Goal: Task Accomplishment & Management: Manage account settings

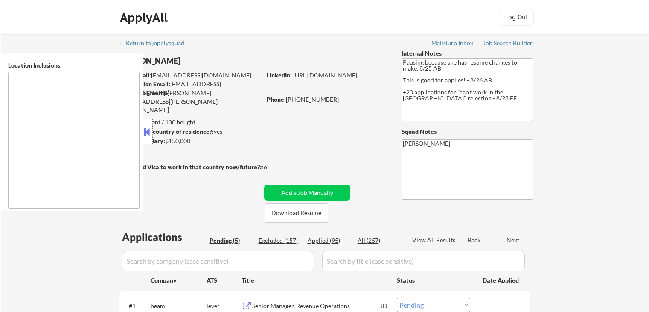
select select ""pending""
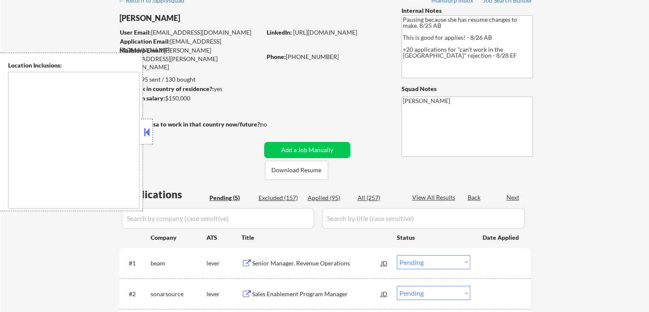
type textarea "[GEOGRAPHIC_DATA], [GEOGRAPHIC_DATA] [GEOGRAPHIC_DATA], [GEOGRAPHIC_DATA] [GEOG…"
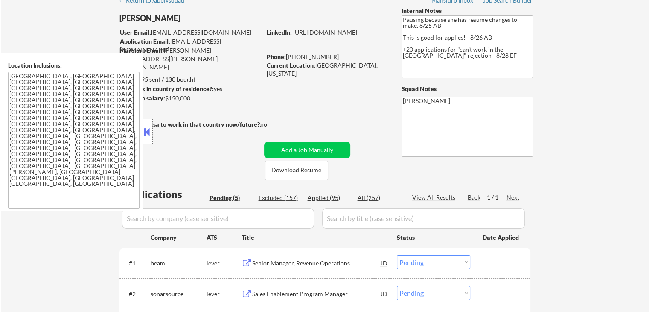
click at [146, 132] on button at bounding box center [146, 132] width 9 height 13
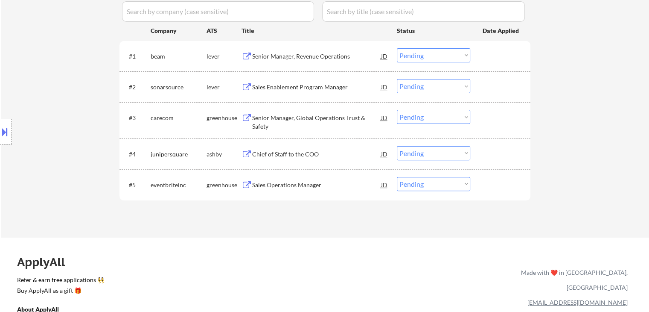
scroll to position [256, 0]
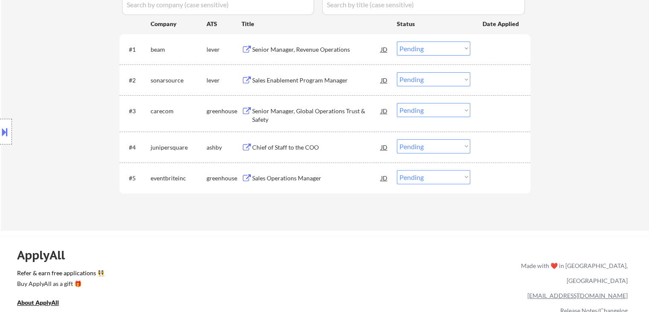
click at [297, 48] on div "Senior Manager, Revenue Operations" at bounding box center [316, 49] width 129 height 9
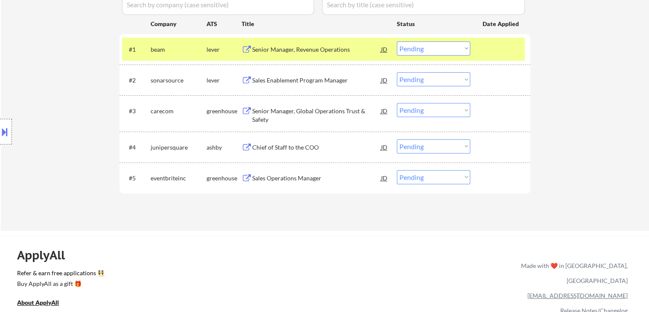
click at [298, 79] on div "Sales Enablement Program Manager" at bounding box center [316, 80] width 129 height 9
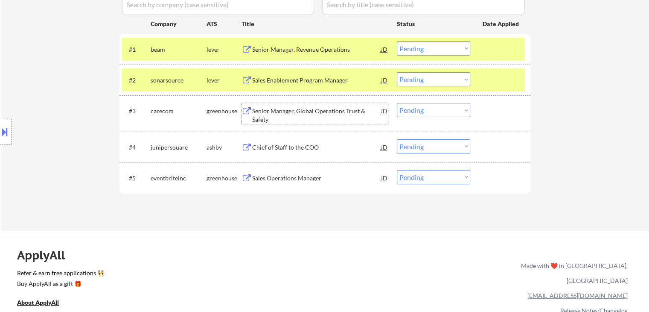
click at [284, 113] on div "Senior Manager, Global Operations Trust & Safety" at bounding box center [316, 115] width 129 height 17
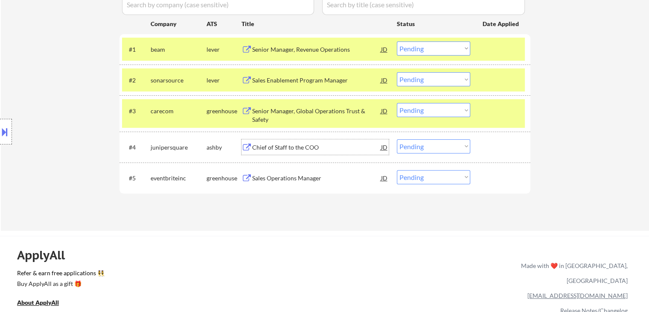
click at [278, 149] on div "Chief of Staff to the COO" at bounding box center [316, 147] width 129 height 9
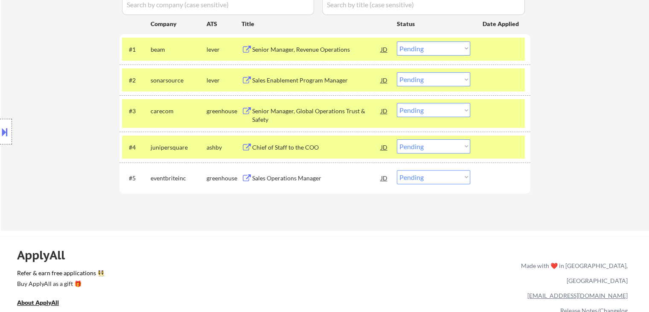
click at [280, 178] on div "Sales Operations Manager" at bounding box center [316, 178] width 129 height 9
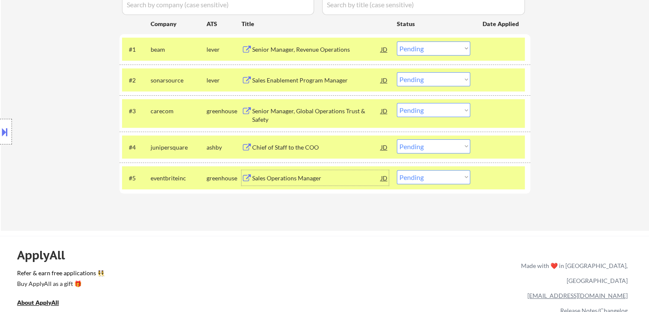
click at [424, 47] on select "Choose an option... Pending Applied Excluded (Questions) Excluded (Expired) Exc…" at bounding box center [433, 48] width 73 height 14
click at [397, 41] on select "Choose an option... Pending Applied Excluded (Questions) Excluded (Expired) Exc…" at bounding box center [433, 48] width 73 height 14
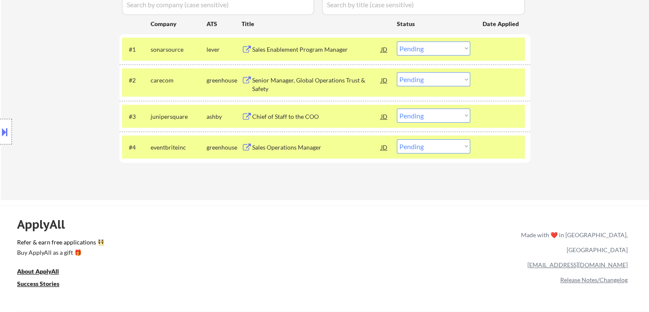
click at [0, 132] on button at bounding box center [4, 132] width 9 height 14
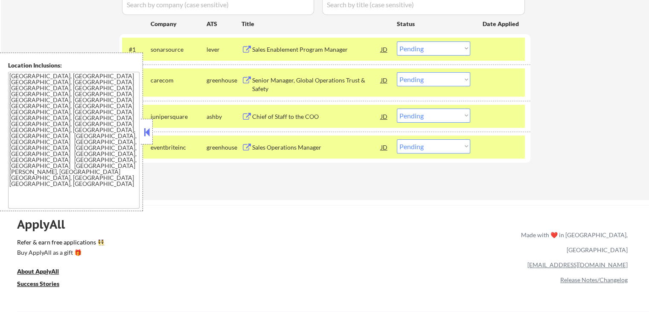
drag, startPoint x: 145, startPoint y: 134, endPoint x: 159, endPoint y: 129, distance: 15.0
click at [146, 132] on button at bounding box center [146, 132] width 9 height 13
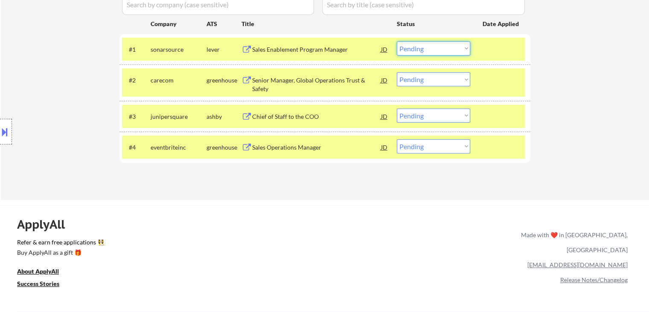
drag, startPoint x: 430, startPoint y: 48, endPoint x: 419, endPoint y: 54, distance: 12.4
click at [430, 48] on select "Choose an option... Pending Applied Excluded (Questions) Excluded (Expired) Exc…" at bounding box center [433, 48] width 73 height 14
click at [397, 41] on select "Choose an option... Pending Applied Excluded (Questions) Excluded (Expired) Exc…" at bounding box center [433, 48] width 73 height 14
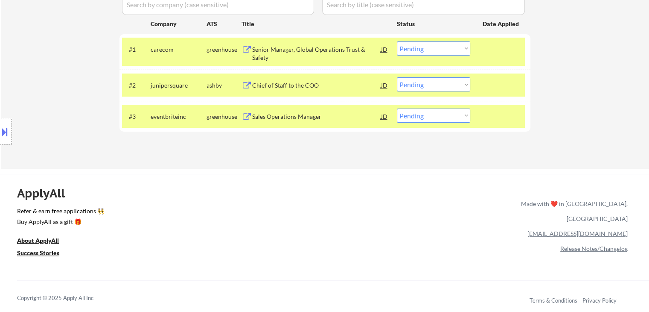
click at [420, 50] on select "Choose an option... Pending Applied Excluded (Questions) Excluded (Expired) Exc…" at bounding box center [433, 48] width 73 height 14
click at [397, 41] on select "Choose an option... Pending Applied Excluded (Questions) Excluded (Expired) Exc…" at bounding box center [433, 48] width 73 height 14
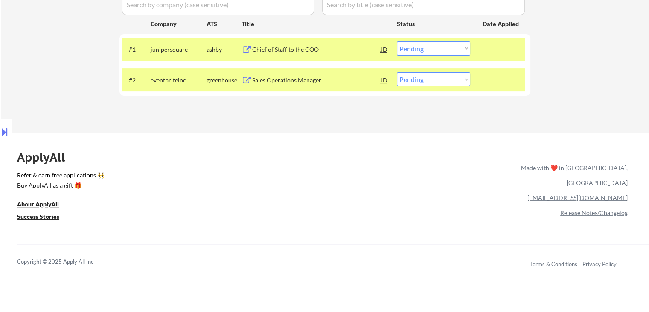
click at [427, 52] on select "Choose an option... Pending Applied Excluded (Questions) Excluded (Expired) Exc…" at bounding box center [433, 48] width 73 height 14
click at [397, 41] on select "Choose an option... Pending Applied Excluded (Questions) Excluded (Expired) Exc…" at bounding box center [433, 48] width 73 height 14
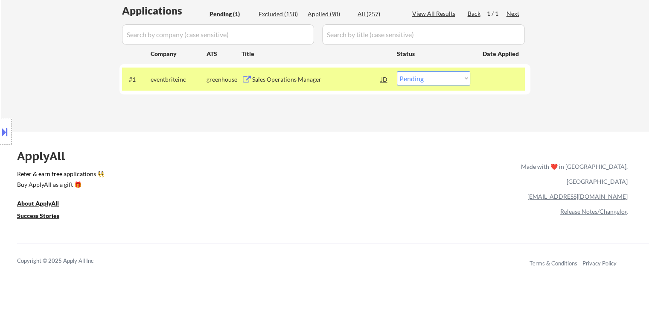
scroll to position [214, 0]
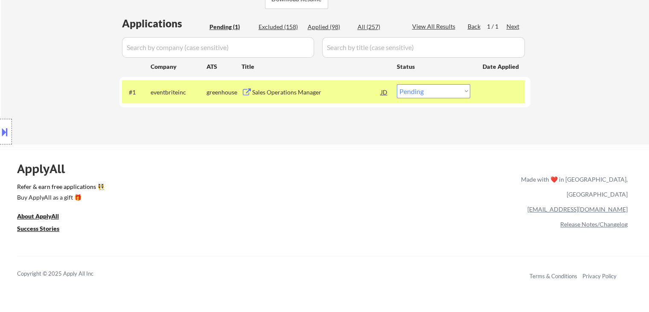
drag, startPoint x: 422, startPoint y: 93, endPoint x: 419, endPoint y: 97, distance: 5.8
click at [422, 93] on select "Choose an option... Pending Applied Excluded (Questions) Excluded (Expired) Exc…" at bounding box center [433, 91] width 73 height 14
select select ""applied""
click at [397, 84] on select "Choose an option... Pending Applied Excluded (Questions) Excluded (Expired) Exc…" at bounding box center [433, 91] width 73 height 14
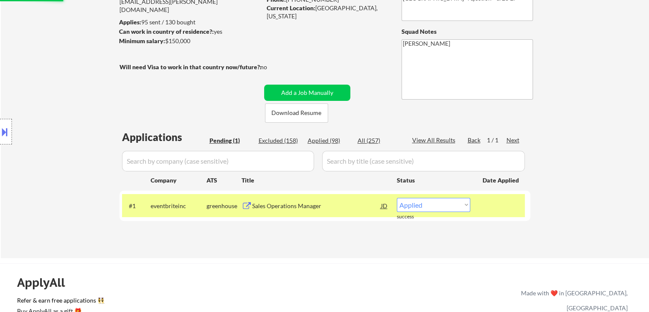
scroll to position [85, 0]
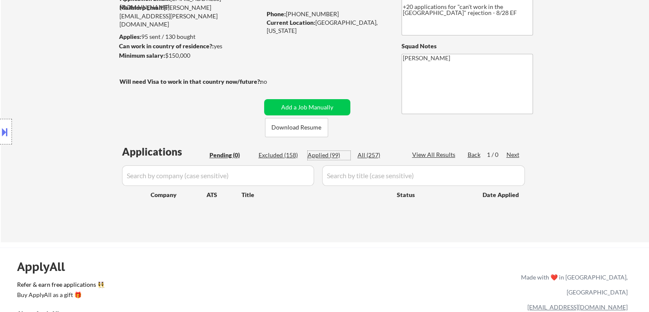
click at [332, 156] on div "Applied (99)" at bounding box center [329, 155] width 43 height 9
select select ""applied""
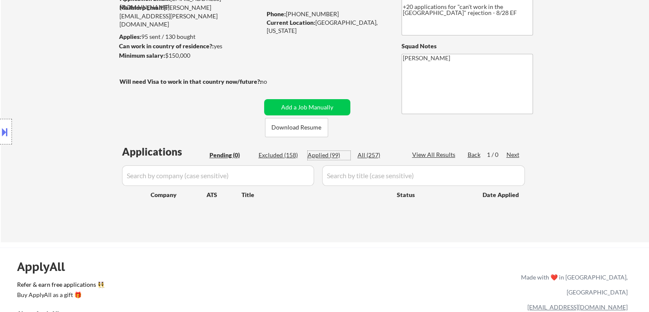
select select ""applied""
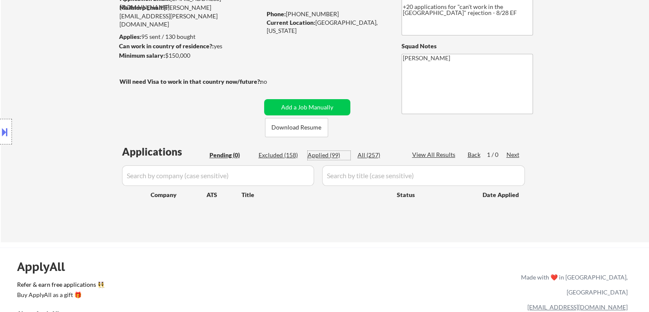
select select ""applied""
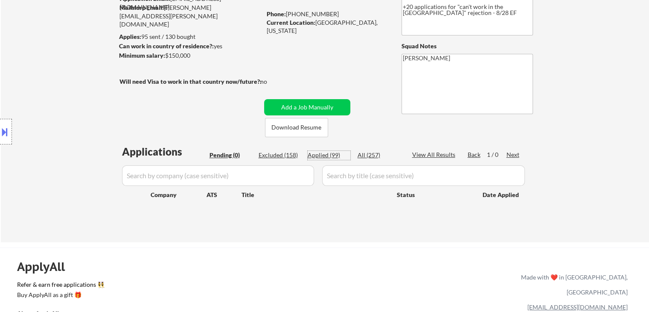
select select ""applied""
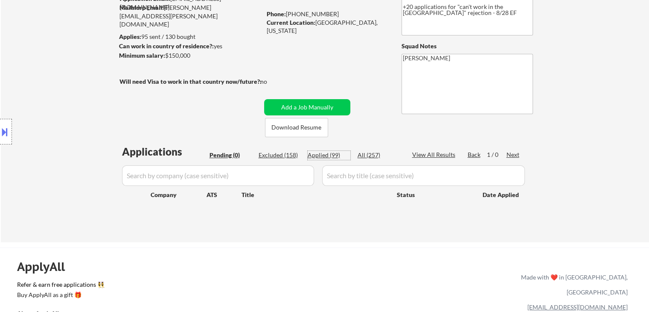
select select ""applied""
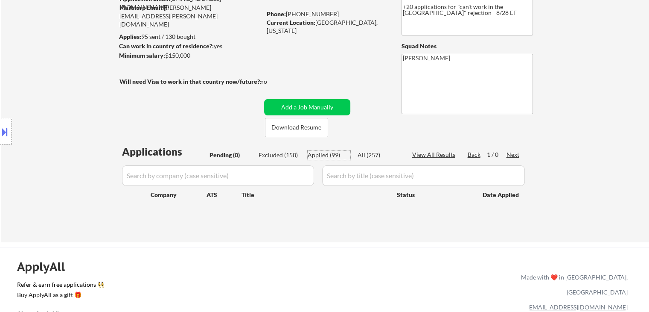
select select ""applied""
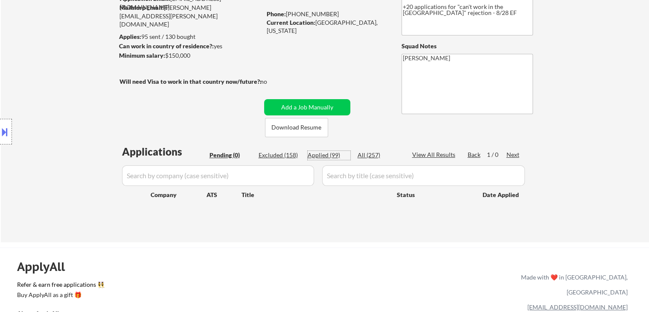
select select ""applied""
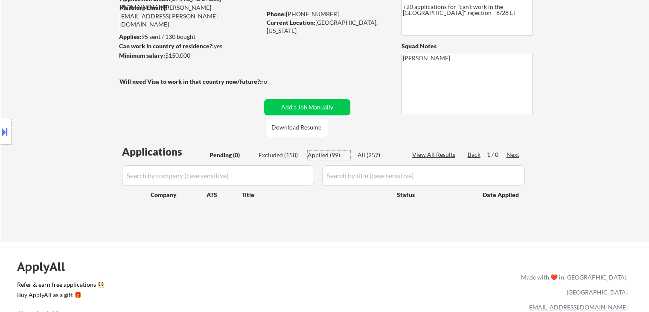
select select ""applied""
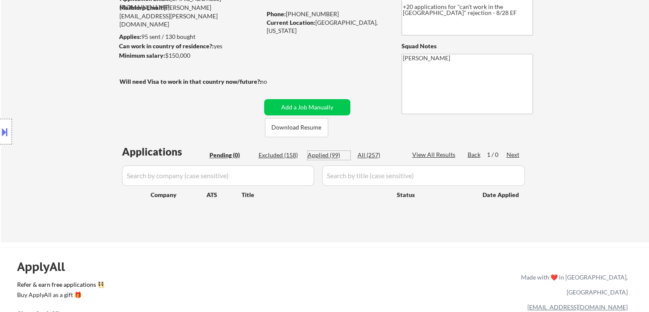
select select ""applied""
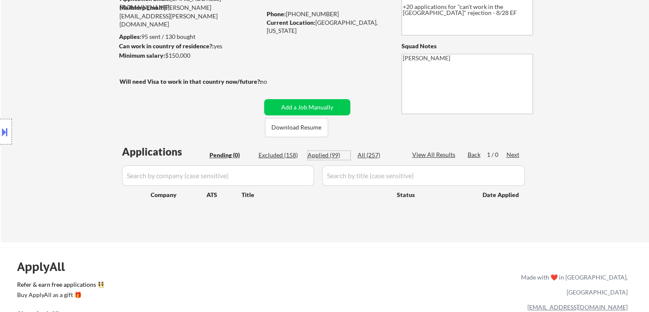
select select ""applied""
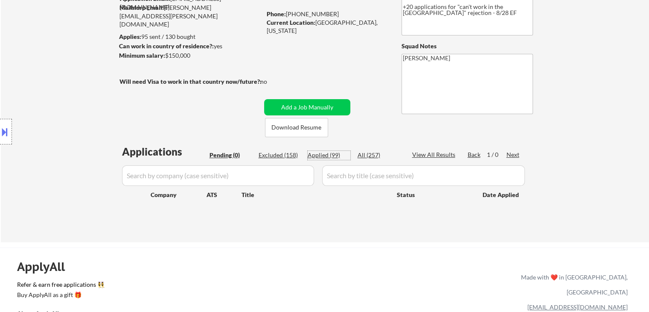
select select ""applied""
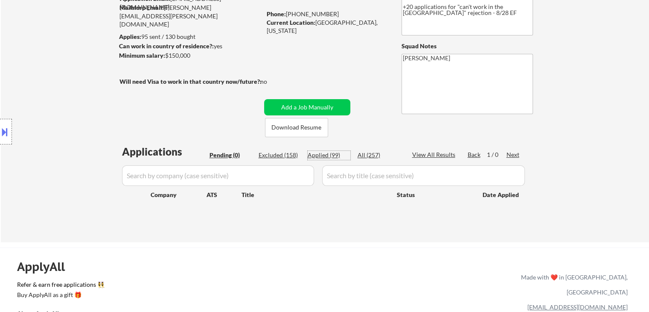
select select ""applied""
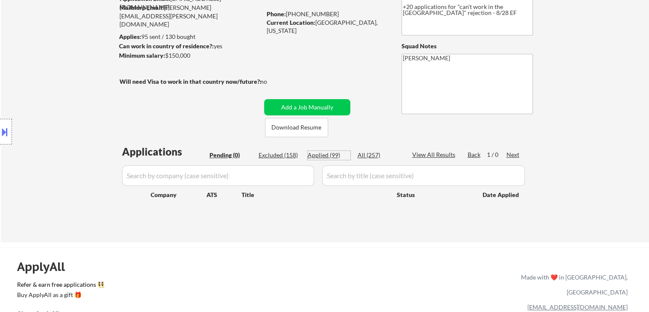
select select ""applied""
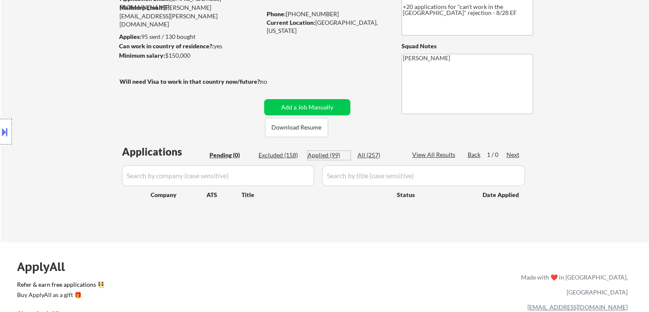
select select ""applied""
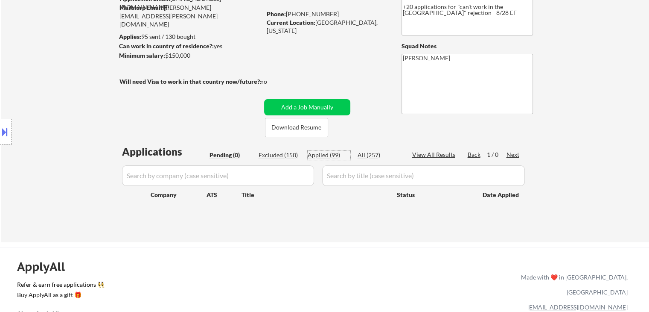
select select ""applied""
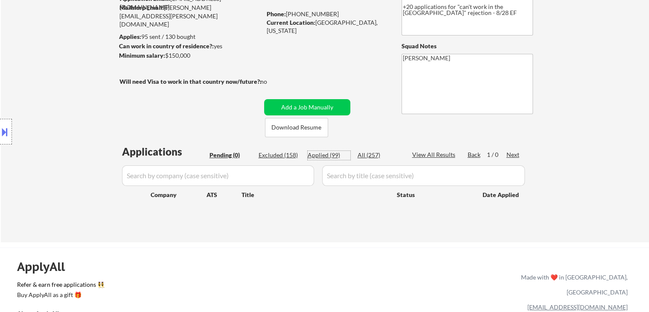
select select ""applied""
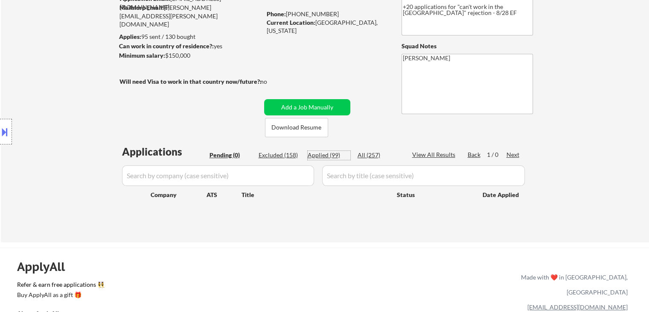
select select ""applied""
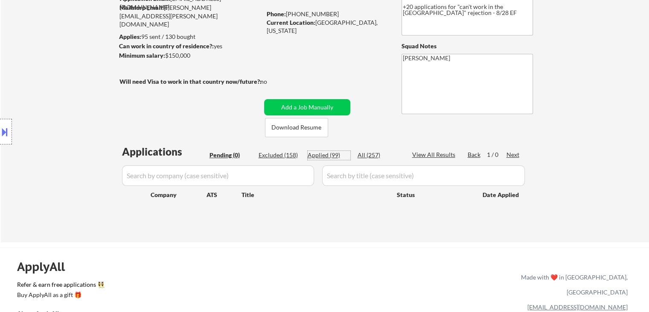
select select ""applied""
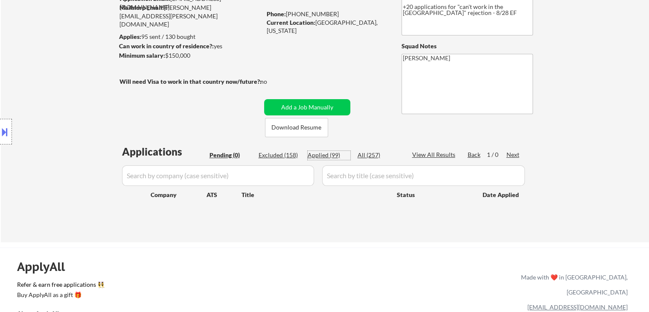
select select ""applied""
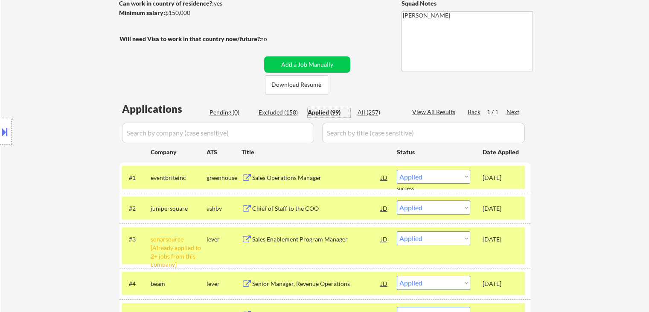
scroll to position [43, 0]
